Goal: Task Accomplishment & Management: Manage account settings

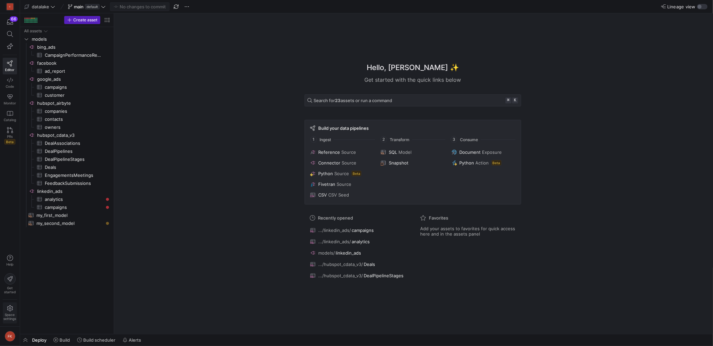
click at [7, 310] on icon at bounding box center [10, 309] width 6 height 6
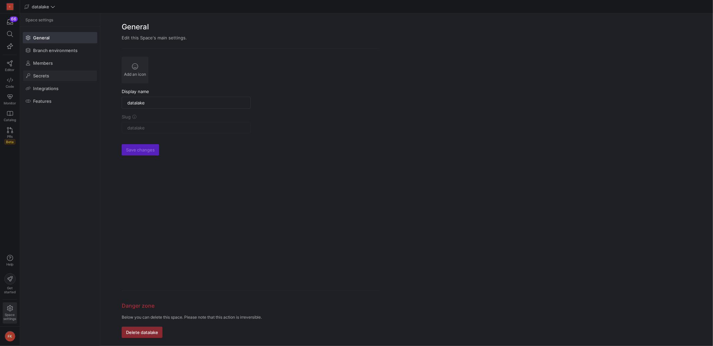
click at [44, 81] on span at bounding box center [60, 75] width 74 height 11
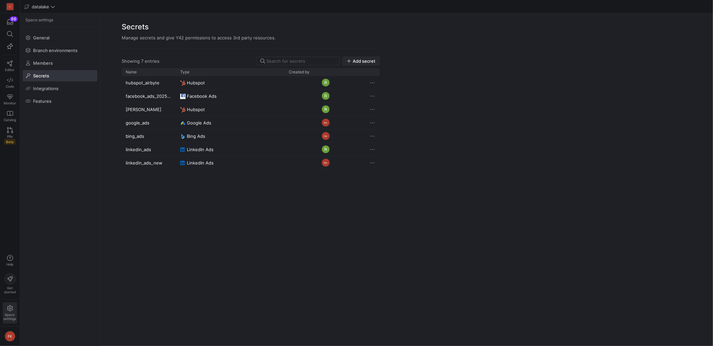
click at [360, 63] on span "Add secret" at bounding box center [363, 60] width 23 height 5
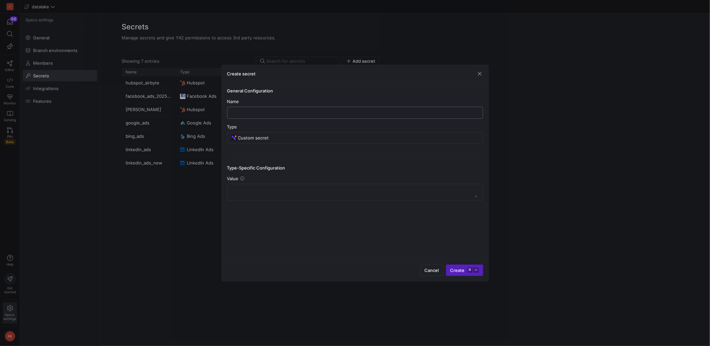
click at [319, 113] on input "text" at bounding box center [355, 112] width 245 height 5
type input "new"
click at [305, 142] on div "Custom secret" at bounding box center [358, 138] width 241 height 11
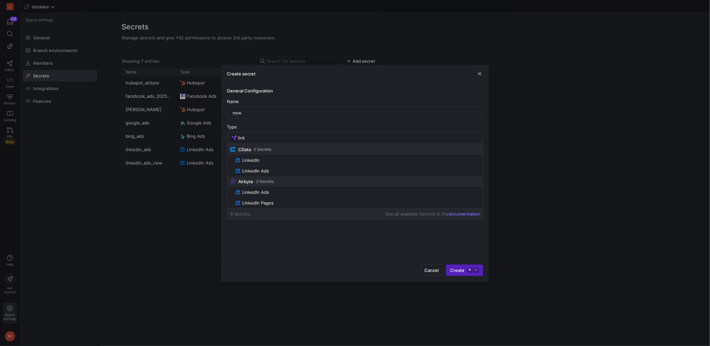
click at [285, 171] on span "LinkedIn Ads" at bounding box center [358, 170] width 245 height 5
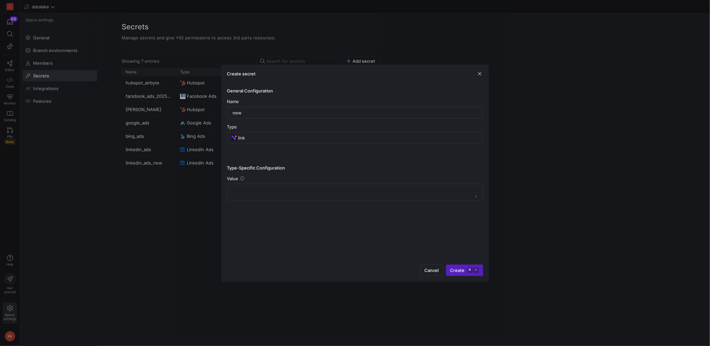
type input "LinkedIn Ads"
click at [449, 268] on span "Authorize with LinkedIn Ads" at bounding box center [430, 270] width 58 height 5
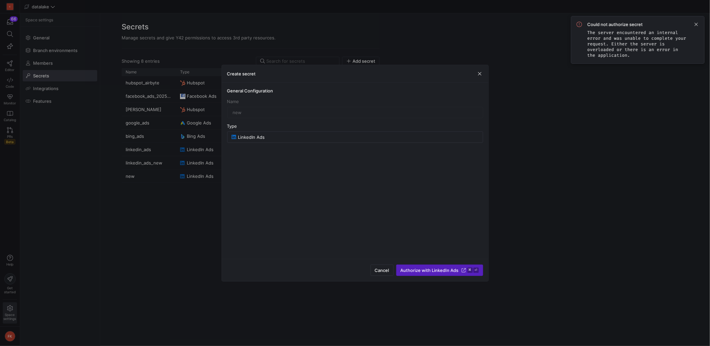
click at [483, 75] on span "button" at bounding box center [479, 73] width 7 height 7
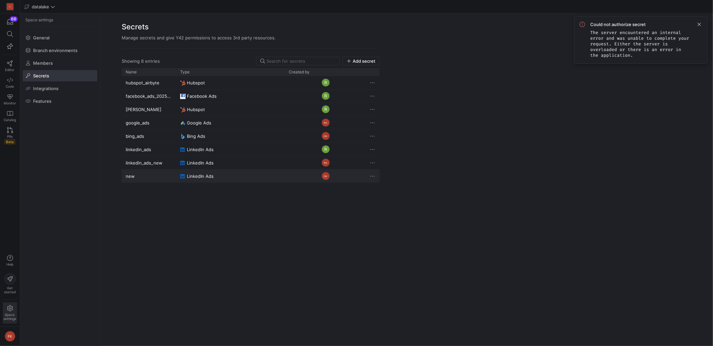
click at [373, 176] on span "Press SPACE to select this row." at bounding box center [372, 176] width 7 height 7
click at [384, 194] on span "Delete" at bounding box center [386, 195] width 14 height 5
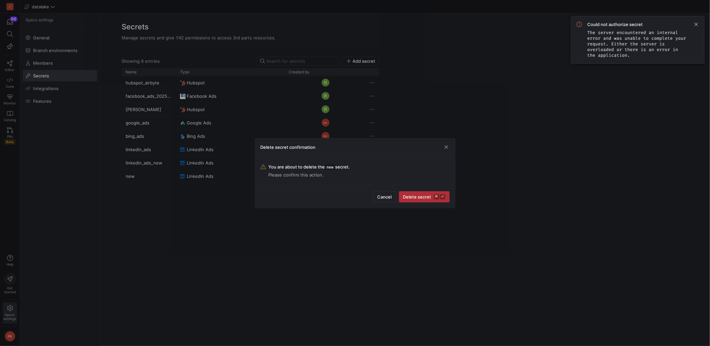
click at [427, 196] on span "Delete secret ⌘ ⏎" at bounding box center [424, 196] width 42 height 5
